Goal: Entertainment & Leisure: Consume media (video, audio)

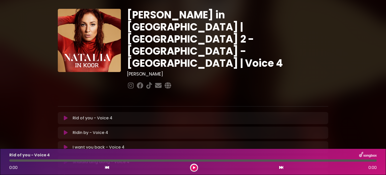
scroll to position [50, 0]
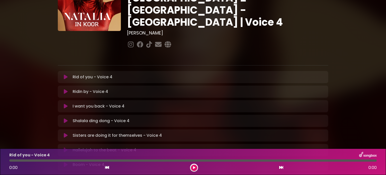
click at [66, 74] on icon at bounding box center [66, 76] width 4 height 5
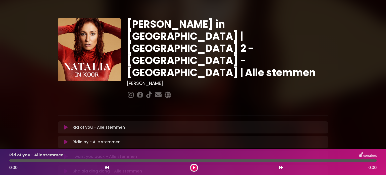
drag, startPoint x: 67, startPoint y: 109, endPoint x: 80, endPoint y: 108, distance: 13.6
click at [67, 125] on icon at bounding box center [66, 127] width 4 height 5
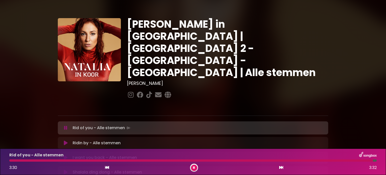
click at [67, 140] on icon at bounding box center [66, 142] width 4 height 5
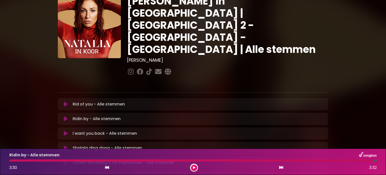
scroll to position [50, 0]
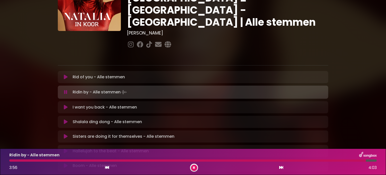
click at [63, 105] on button at bounding box center [66, 107] width 10 height 5
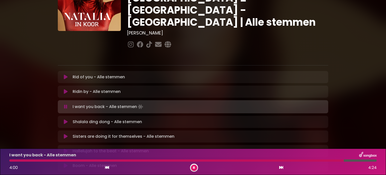
click at [65, 119] on icon at bounding box center [66, 121] width 4 height 5
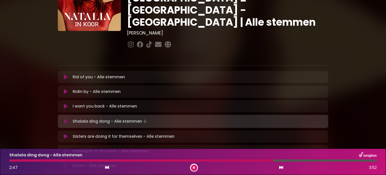
click at [243, 161] on div at bounding box center [141, 160] width 264 height 2
click at [65, 134] on icon at bounding box center [66, 136] width 4 height 5
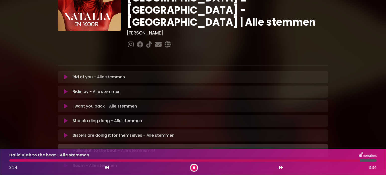
click at [64, 163] on button at bounding box center [66, 165] width 10 height 5
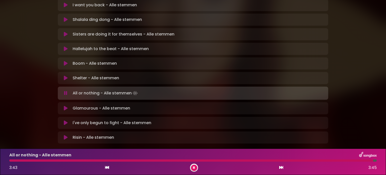
scroll to position [160, 0]
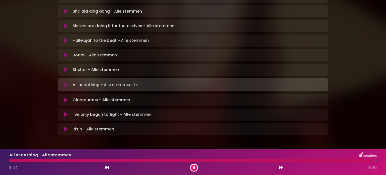
click at [65, 97] on icon at bounding box center [66, 99] width 4 height 5
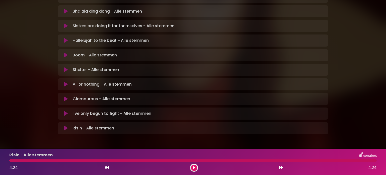
scroll to position [159, 0]
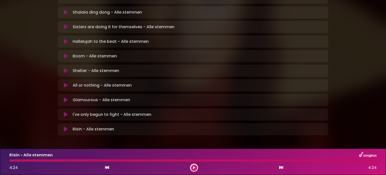
click at [66, 126] on icon at bounding box center [66, 128] width 4 height 5
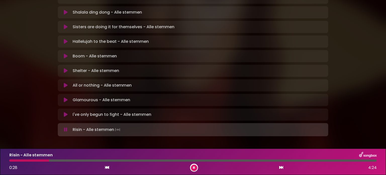
click at [66, 127] on icon at bounding box center [65, 129] width 3 height 5
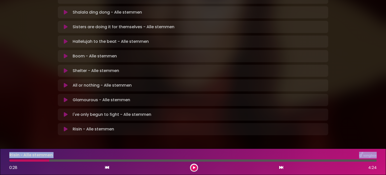
drag, startPoint x: 46, startPoint y: 160, endPoint x: 0, endPoint y: 156, distance: 46.4
click at [0, 156] on div "Risin - Alle stemmen 0:28 4:24" at bounding box center [193, 161] width 386 height 26
click at [10, 159] on div at bounding box center [29, 160] width 40 height 2
click at [11, 161] on div at bounding box center [29, 160] width 40 height 2
click at [67, 112] on button at bounding box center [66, 114] width 10 height 5
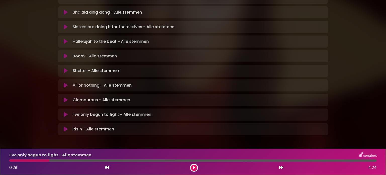
click at [63, 126] on button at bounding box center [66, 128] width 10 height 5
